Goal: Communication & Community: Participate in discussion

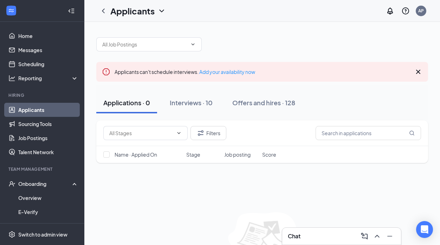
scroll to position [17, 0]
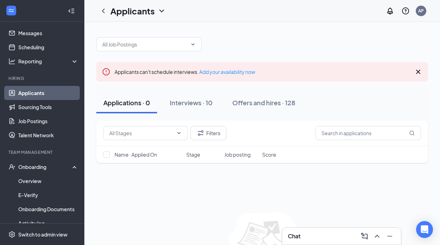
click at [314, 235] on div "Chat" at bounding box center [342, 235] width 108 height 11
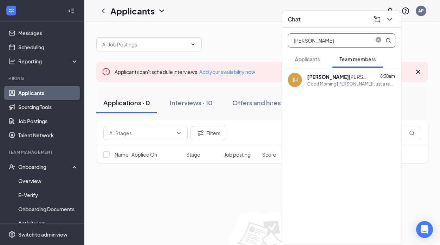
click at [378, 44] on span at bounding box center [382, 40] width 18 height 13
click at [378, 41] on icon "close-circle" at bounding box center [379, 41] width 6 height 6
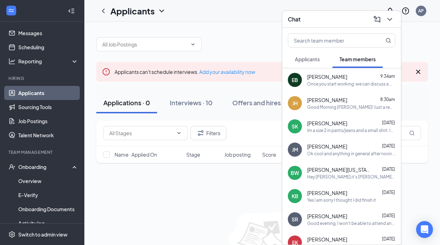
click at [331, 76] on span "[PERSON_NAME]" at bounding box center [327, 76] width 40 height 7
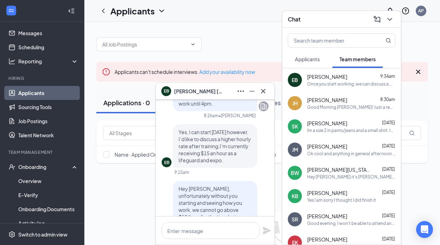
scroll to position [-106, 0]
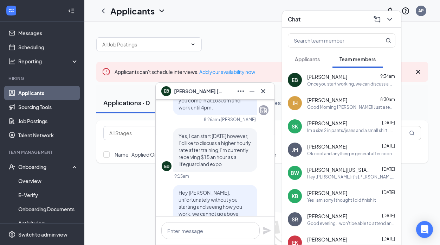
drag, startPoint x: 221, startPoint y: 172, endPoint x: 221, endPoint y: 137, distance: 34.8
click at [221, 137] on p "Yes, I can start [DATE] however, I’d like to discuss a higher hourly rate after…" at bounding box center [215, 149] width 73 height 35
click at [221, 137] on span "Yes, I can start [DATE] however, I’d like to discuss a higher hourly rate after…" at bounding box center [215, 150] width 72 height 34
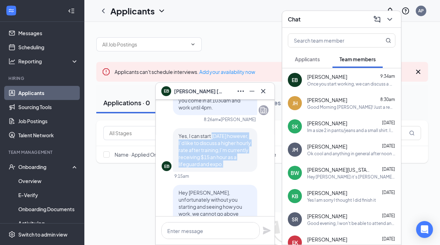
drag, startPoint x: 221, startPoint y: 137, endPoint x: 222, endPoint y: 168, distance: 31.3
click at [222, 167] on p "Yes, I can start [DATE] however, I’d like to discuss a higher hourly rate after…" at bounding box center [215, 149] width 73 height 35
drag, startPoint x: 222, startPoint y: 168, endPoint x: 222, endPoint y: 138, distance: 30.2
click at [222, 138] on p "Yes, I can start [DATE] however, I’d like to discuss a higher hourly rate after…" at bounding box center [215, 149] width 73 height 35
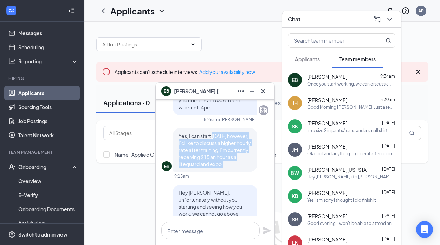
click at [222, 138] on span "Yes, I can start [DATE] however, I’d like to discuss a higher hourly rate after…" at bounding box center [215, 150] width 72 height 34
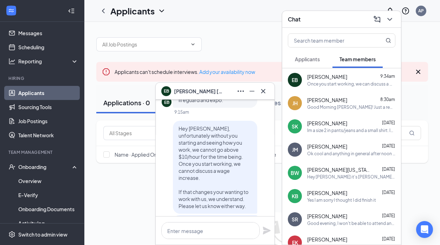
scroll to position [-41, 0]
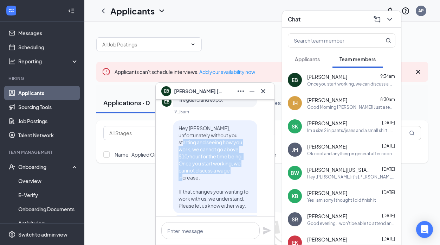
drag, startPoint x: 212, startPoint y: 144, endPoint x: 220, endPoint y: 185, distance: 41.2
click at [220, 185] on p "Hey [PERSON_NAME], unfortunately without you starting and seeing how you work, …" at bounding box center [215, 166] width 73 height 84
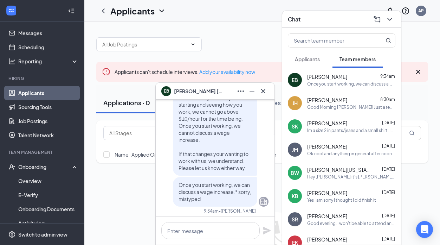
scroll to position [0, 0]
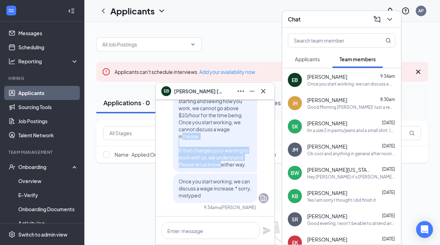
drag, startPoint x: 223, startPoint y: 142, endPoint x: 243, endPoint y: 166, distance: 31.5
click at [243, 166] on p "Hey [PERSON_NAME], unfortunately without you starting and seeing how you work, …" at bounding box center [215, 125] width 73 height 84
click at [243, 166] on span "Hey [PERSON_NAME], unfortunately without you starting and seeing how you work, …" at bounding box center [214, 126] width 70 height 84
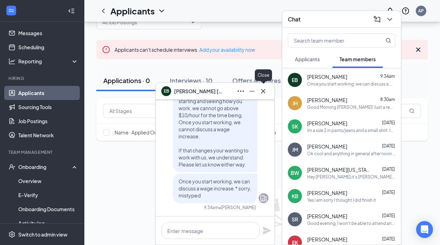
click at [260, 92] on icon "Cross" at bounding box center [263, 91] width 8 height 8
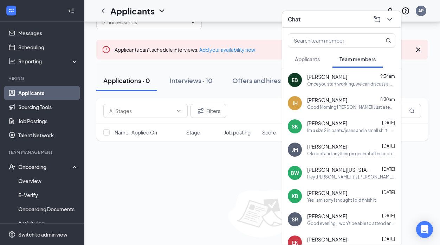
click at [365, 74] on div "[PERSON_NAME] 9:34am" at bounding box center [351, 76] width 88 height 7
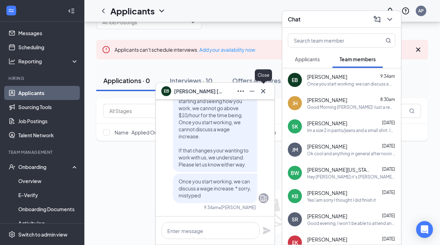
click at [265, 89] on icon "Cross" at bounding box center [263, 91] width 4 height 4
